Goal: Information Seeking & Learning: Learn about a topic

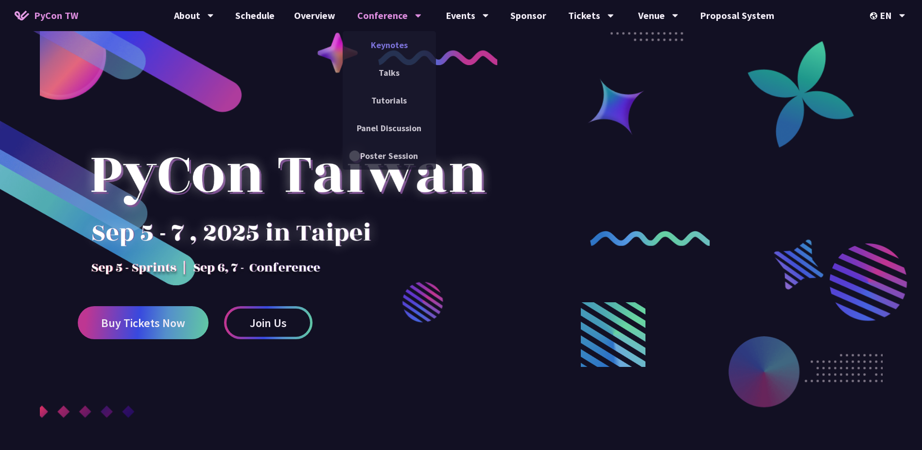
click at [398, 47] on link "Keynotes" at bounding box center [389, 45] width 93 height 23
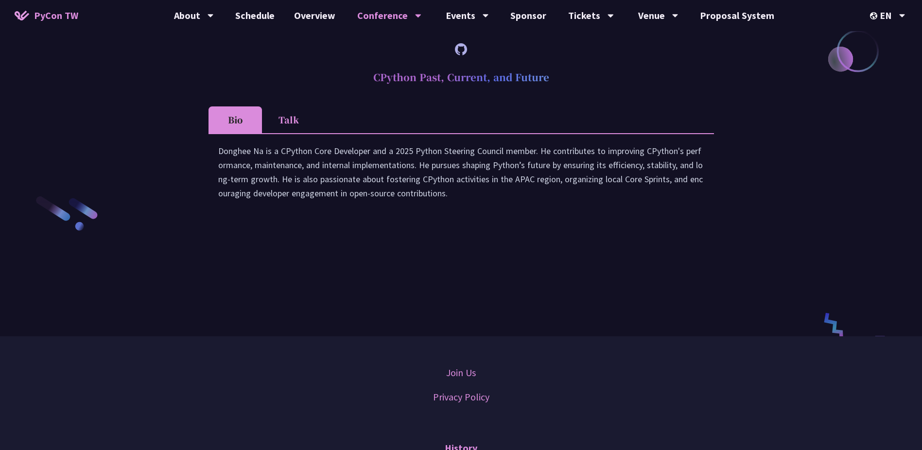
scroll to position [1221, 0]
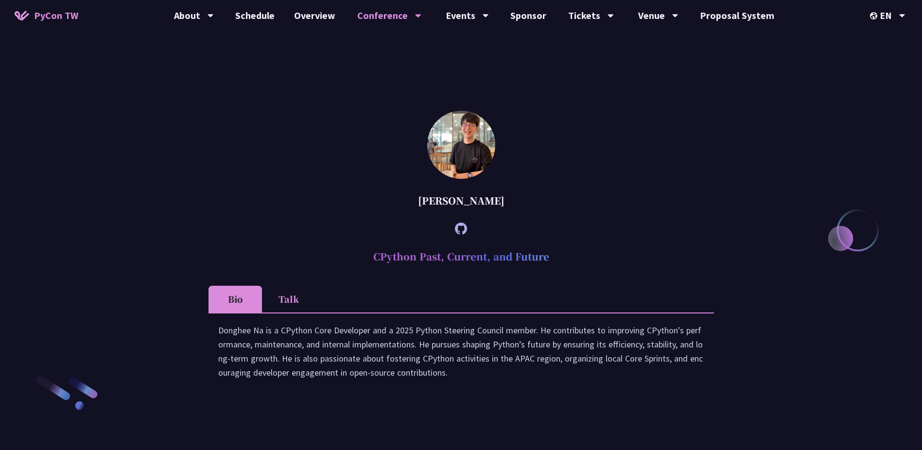
click at [289, 313] on li "Talk" at bounding box center [288, 299] width 53 height 27
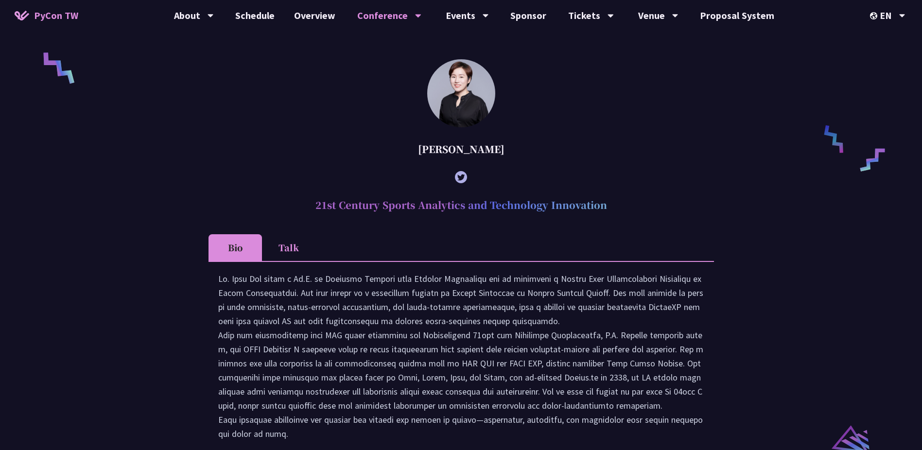
scroll to position [0, 0]
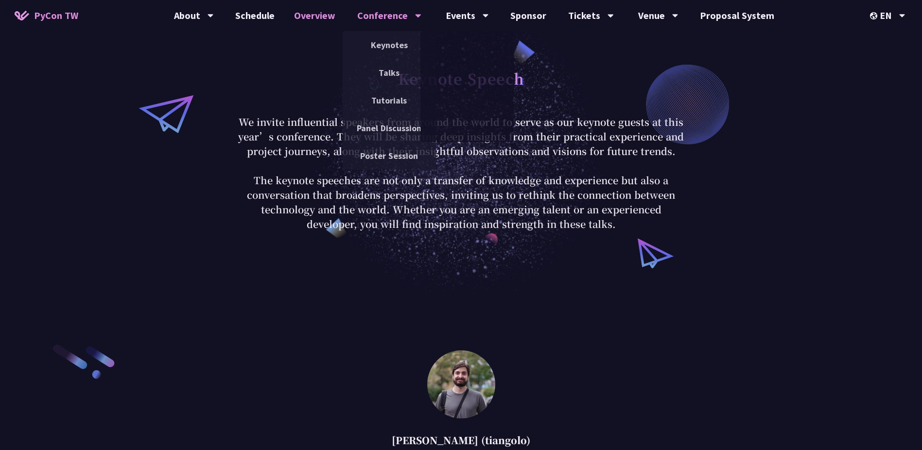
click at [318, 20] on link "Overview" at bounding box center [314, 15] width 61 height 31
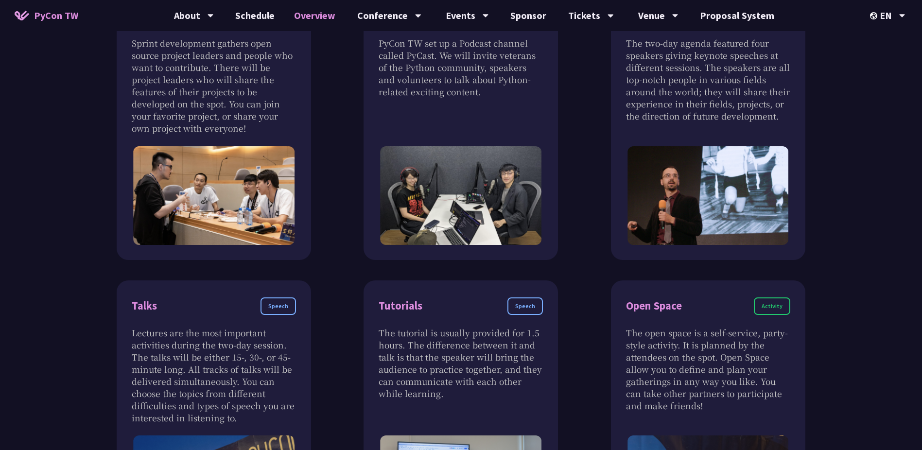
scroll to position [536, 0]
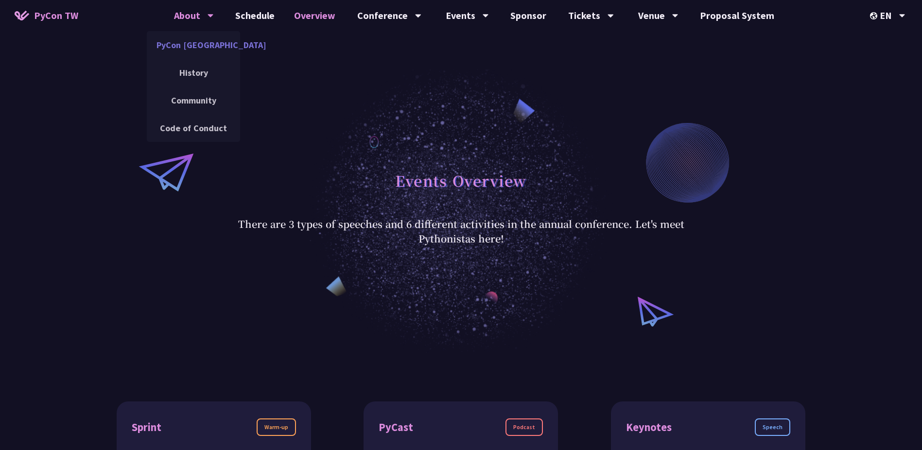
click at [200, 50] on link "PyCon [GEOGRAPHIC_DATA]" at bounding box center [193, 45] width 93 height 23
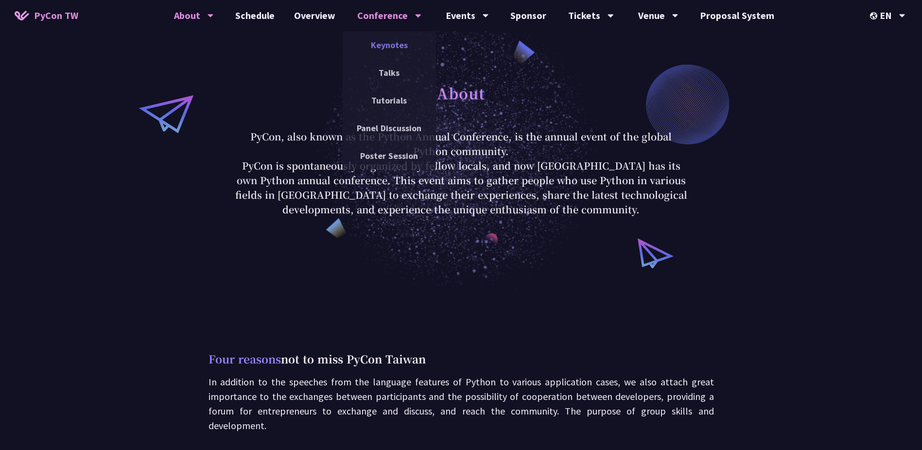
click at [381, 44] on link "Keynotes" at bounding box center [389, 45] width 93 height 23
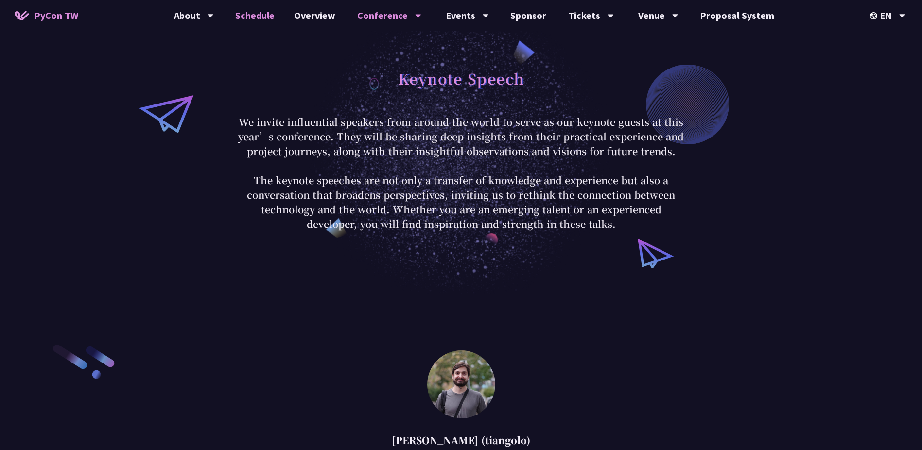
click at [264, 19] on link "Schedule" at bounding box center [255, 15] width 59 height 31
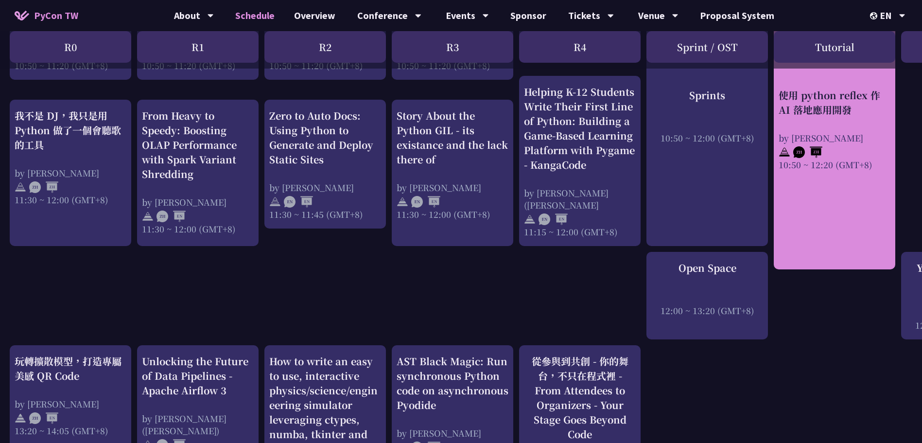
scroll to position [655, 0]
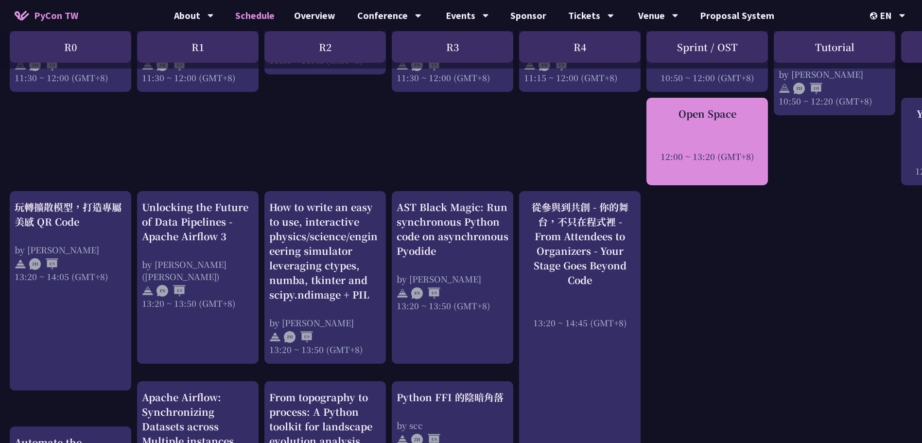
click at [732, 148] on div at bounding box center [708, 143] width 112 height 15
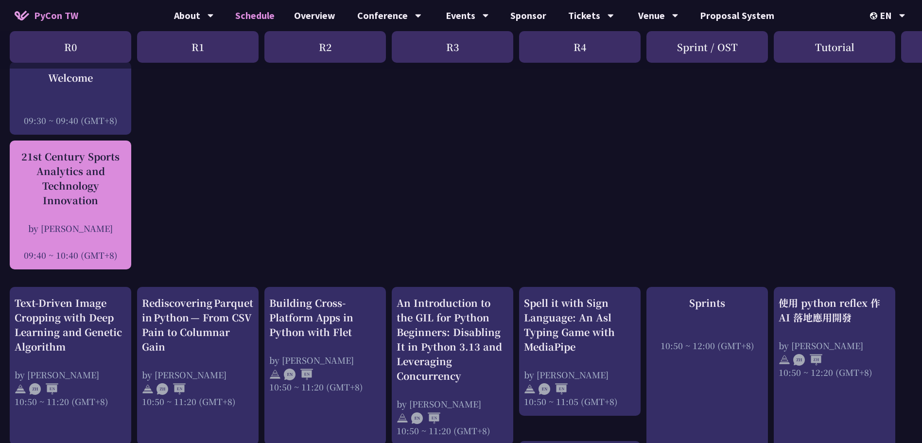
scroll to position [157, 0]
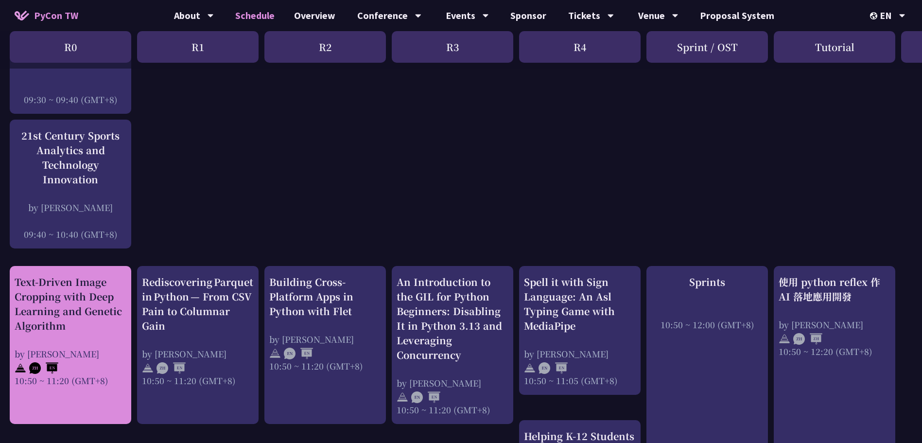
click at [95, 331] on div "Text-Driven Image Cropping with Deep Learning and Genetic Algorithm" at bounding box center [71, 304] width 112 height 58
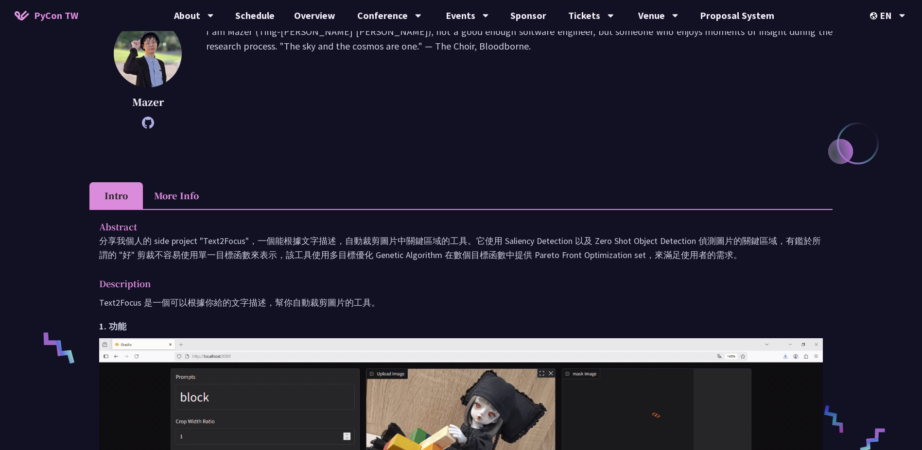
scroll to position [144, 0]
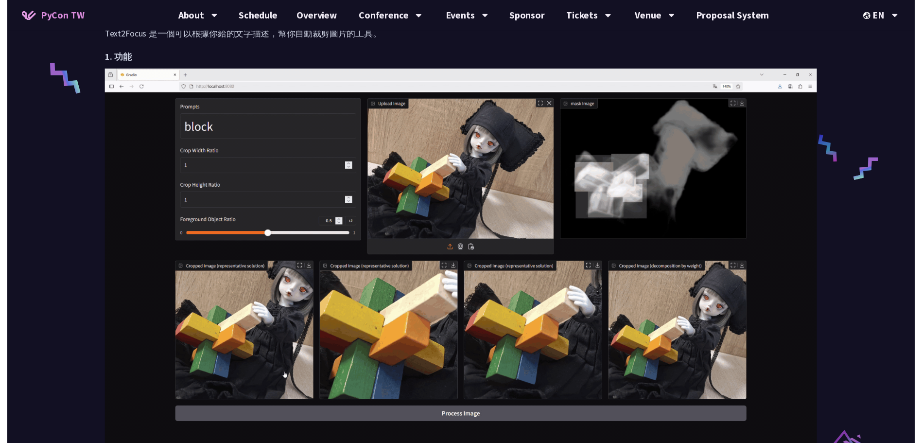
scroll to position [157, 0]
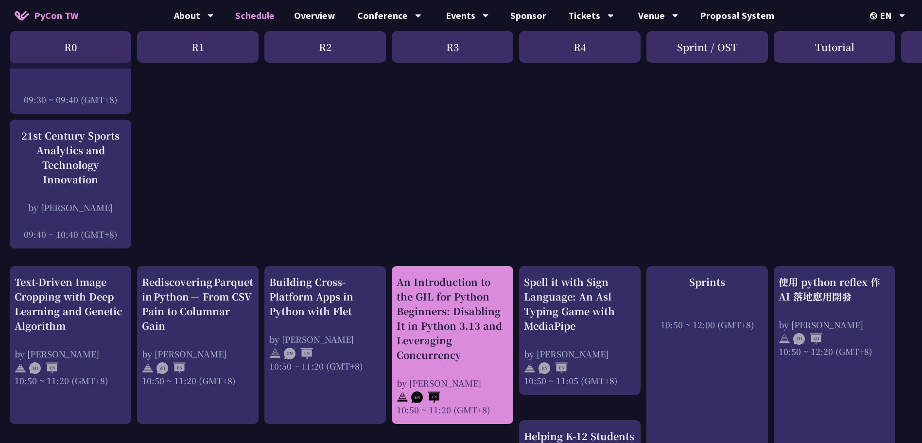
click at [487, 339] on div "An Introduction to the GIL for Python Beginners: Disabling It in Python 3.13 an…" at bounding box center [453, 319] width 112 height 88
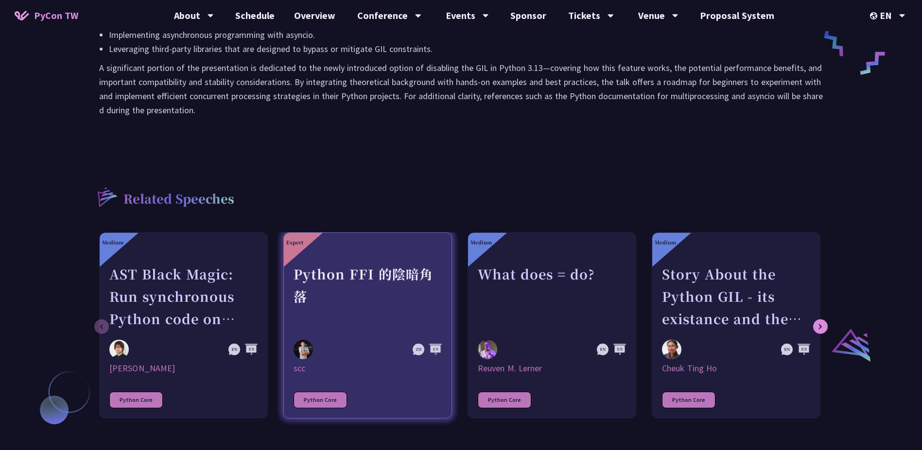
scroll to position [521, 0]
click at [409, 313] on div "Python FFI 的陰暗角落" at bounding box center [368, 295] width 148 height 67
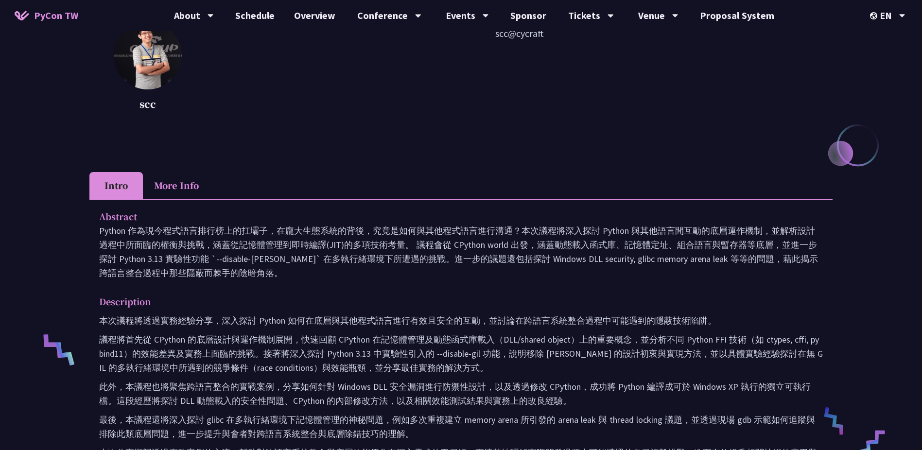
scroll to position [143, 0]
